Goal: Navigation & Orientation: Find specific page/section

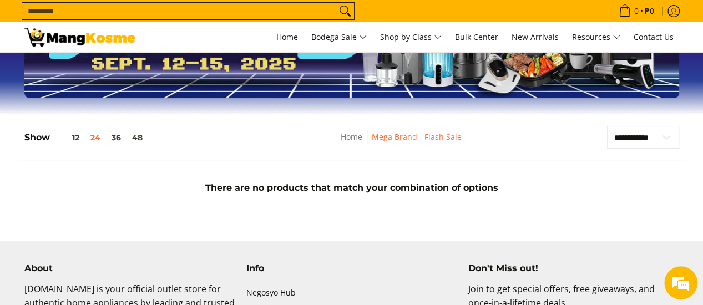
scroll to position [55, 0]
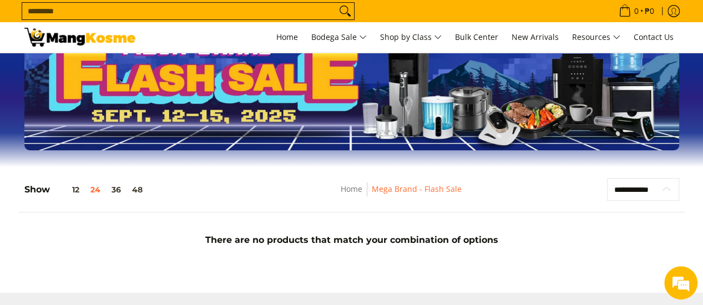
click at [643, 190] on select "**********" at bounding box center [643, 189] width 72 height 23
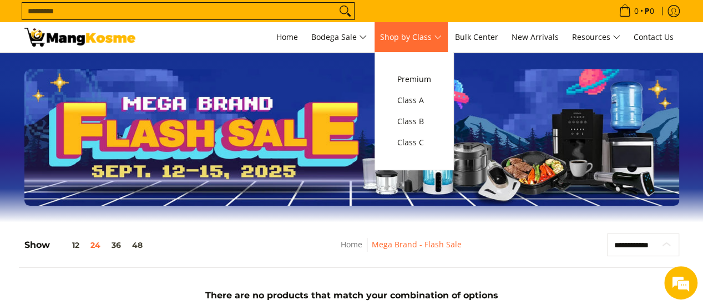
scroll to position [0, 0]
click at [417, 140] on span "Class C" at bounding box center [414, 143] width 34 height 14
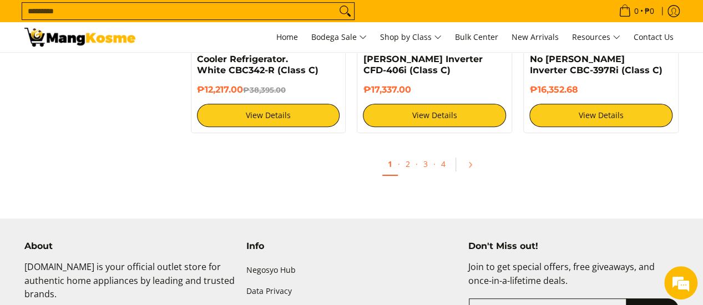
scroll to position [2386, 0]
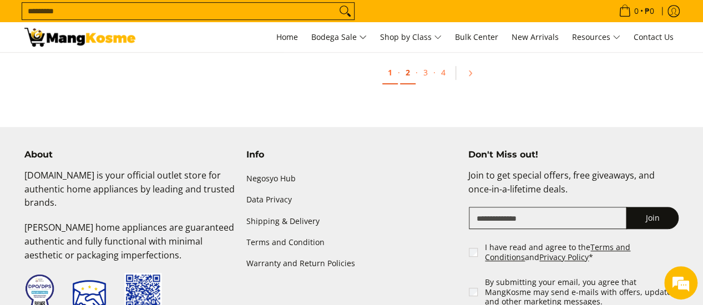
click at [408, 75] on link "2" at bounding box center [408, 73] width 16 height 23
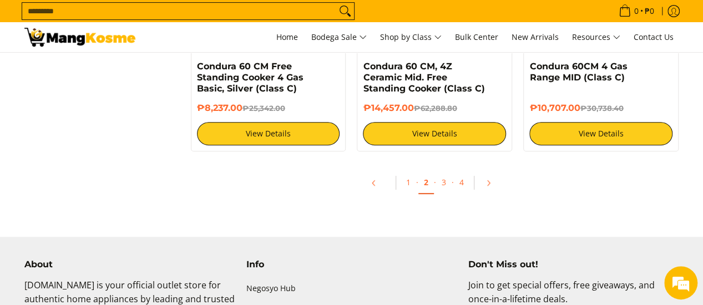
scroll to position [2275, 0]
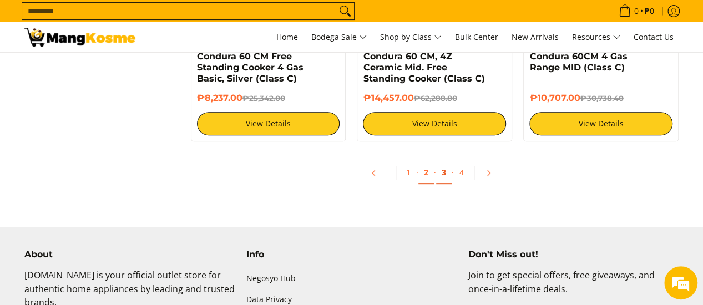
click at [448, 175] on link "3" at bounding box center [444, 172] width 16 height 23
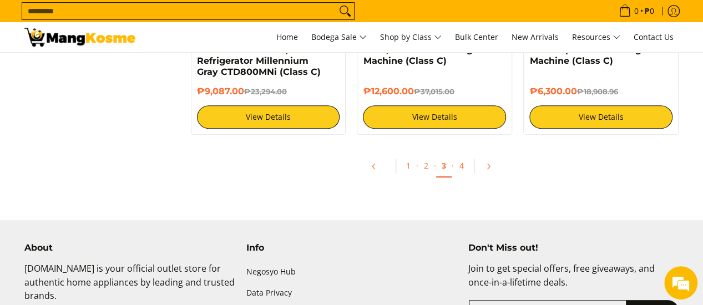
scroll to position [2330, 0]
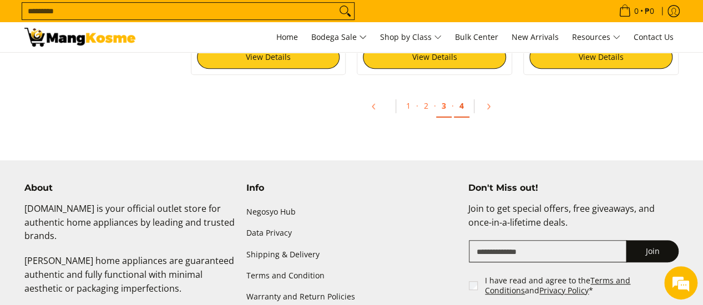
click at [462, 105] on link "4" at bounding box center [462, 106] width 16 height 23
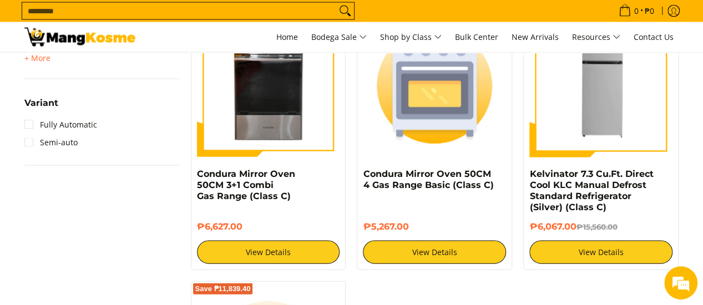
scroll to position [1177, 0]
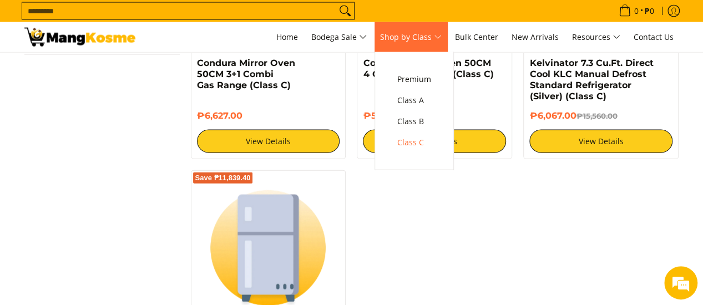
click at [408, 31] on span "Shop by Class" at bounding box center [411, 38] width 62 height 14
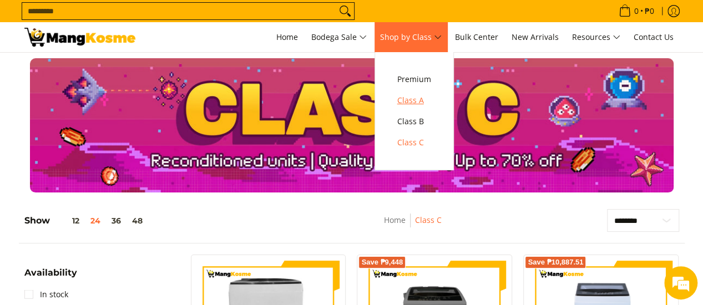
click at [415, 105] on span "Class A" at bounding box center [414, 101] width 34 height 14
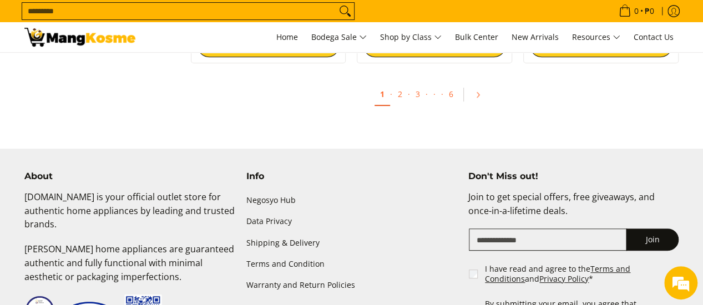
scroll to position [2330, 0]
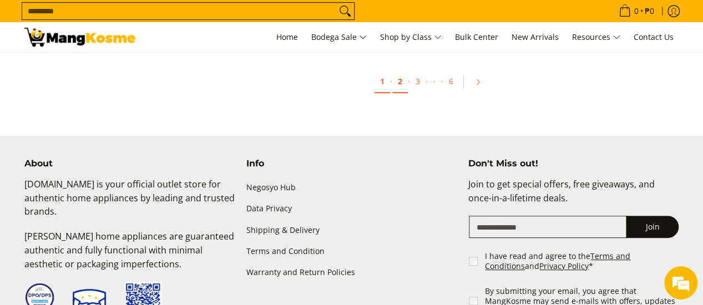
click at [403, 89] on link "2" at bounding box center [400, 81] width 16 height 23
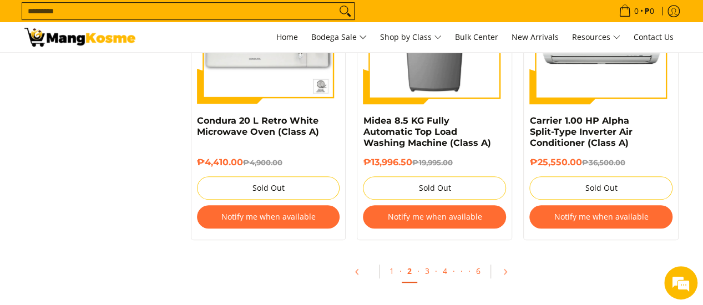
scroll to position [2497, 0]
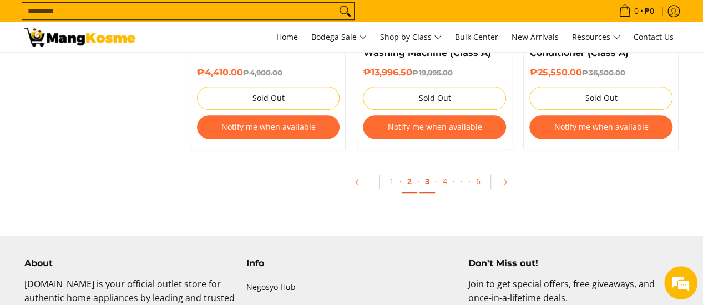
click at [423, 186] on link "3" at bounding box center [427, 181] width 16 height 23
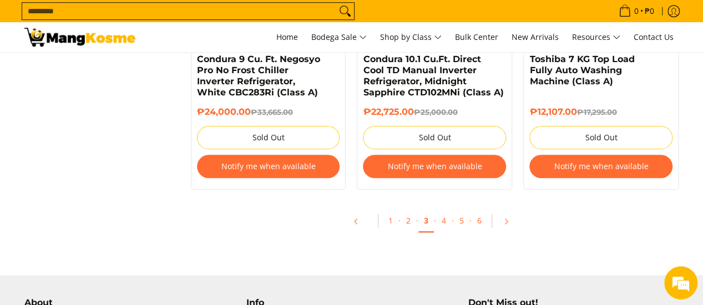
scroll to position [2497, 0]
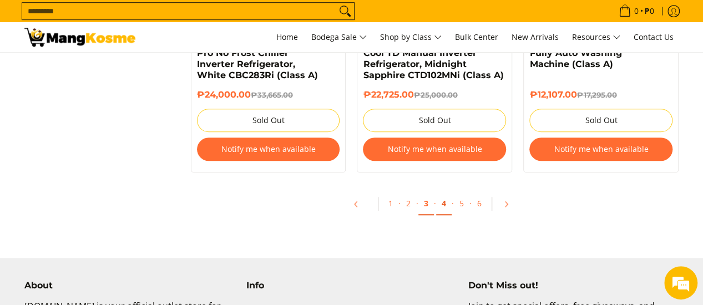
click at [441, 196] on link "4" at bounding box center [444, 204] width 16 height 23
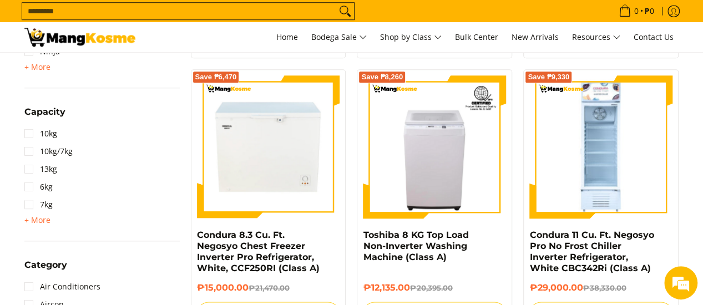
scroll to position [499, 0]
